Goal: Task Accomplishment & Management: Manage account settings

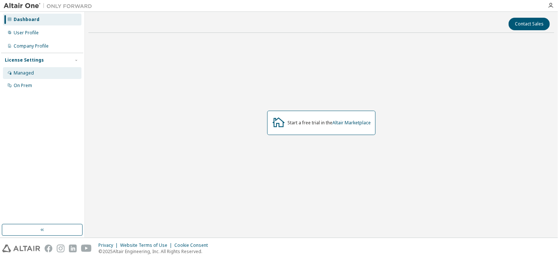
click at [27, 74] on div "Managed" at bounding box center [24, 73] width 20 height 6
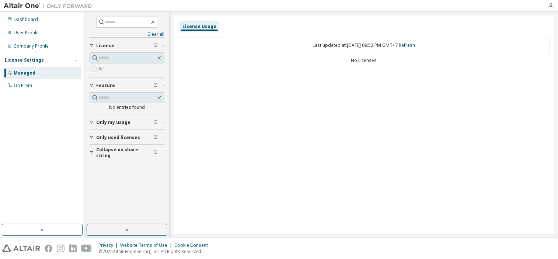
click at [551, 4] on icon "button" at bounding box center [551, 6] width 6 height 6
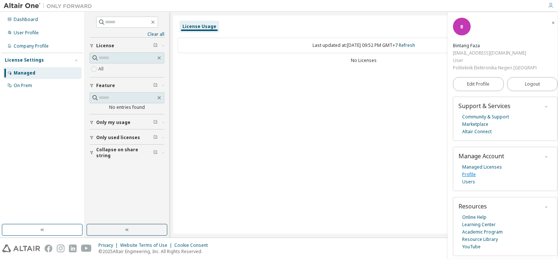
click at [468, 173] on link "Profile" at bounding box center [469, 174] width 14 height 7
click at [109, 121] on span "Only my usage" at bounding box center [113, 122] width 34 height 6
click at [107, 158] on span "Only used licenses" at bounding box center [118, 159] width 44 height 6
click at [549, 25] on span "button" at bounding box center [552, 23] width 7 height 12
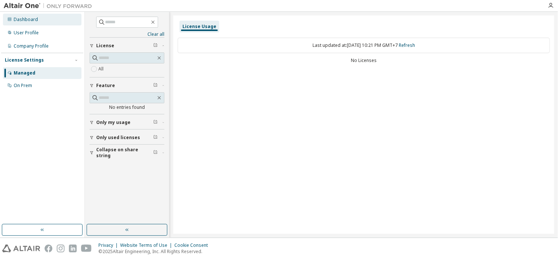
click at [65, 18] on div "Dashboard" at bounding box center [42, 20] width 78 height 12
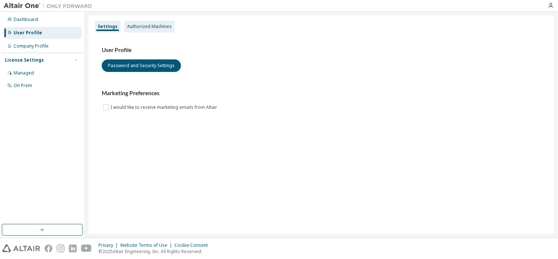
click at [167, 27] on div "Authorized Machines" at bounding box center [149, 27] width 45 height 6
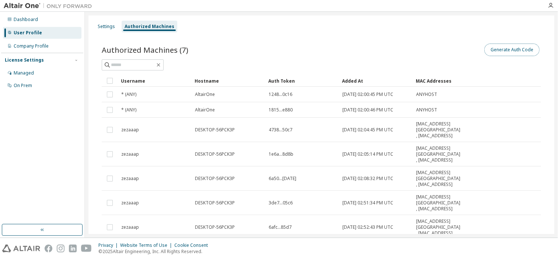
click at [494, 53] on button "Generate Auth Code" at bounding box center [511, 49] width 55 height 13
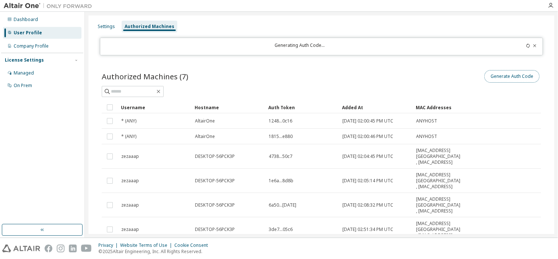
click at [492, 76] on button "Generate Auth Code" at bounding box center [511, 76] width 55 height 13
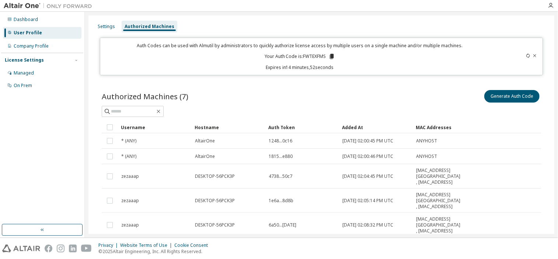
click at [331, 59] on icon at bounding box center [331, 56] width 7 height 7
click at [328, 55] on icon at bounding box center [331, 56] width 7 height 7
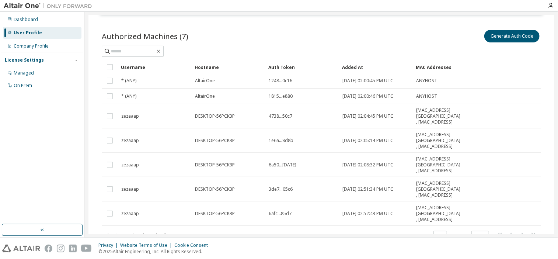
scroll to position [60, 0]
click at [501, 36] on button "Generate Auth Code" at bounding box center [511, 35] width 55 height 13
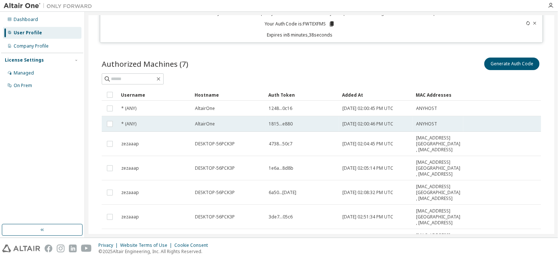
scroll to position [0, 0]
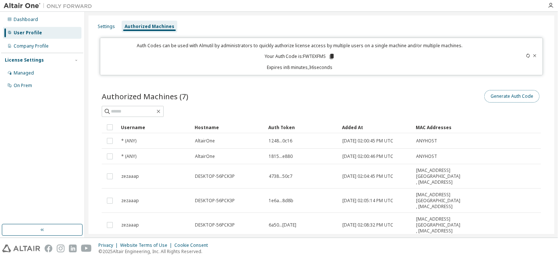
click at [529, 97] on button "Generate Auth Code" at bounding box center [511, 96] width 55 height 13
click at [537, 57] on div "Auth Codes can be used with Almutil by administrators to quickly authorize lice…" at bounding box center [321, 57] width 443 height 38
click at [533, 56] on icon at bounding box center [534, 55] width 4 height 4
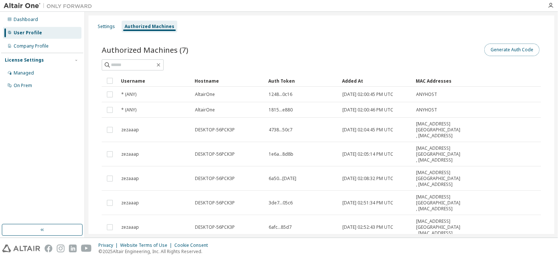
click at [515, 46] on button "Generate Auth Code" at bounding box center [511, 49] width 55 height 13
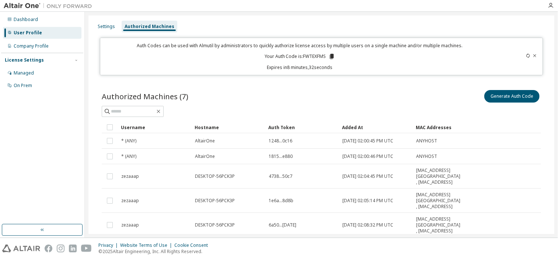
click at [332, 59] on icon at bounding box center [331, 56] width 7 height 7
click at [19, 17] on div "Dashboard" at bounding box center [26, 20] width 24 height 6
